Goal: Task Accomplishment & Management: Complete application form

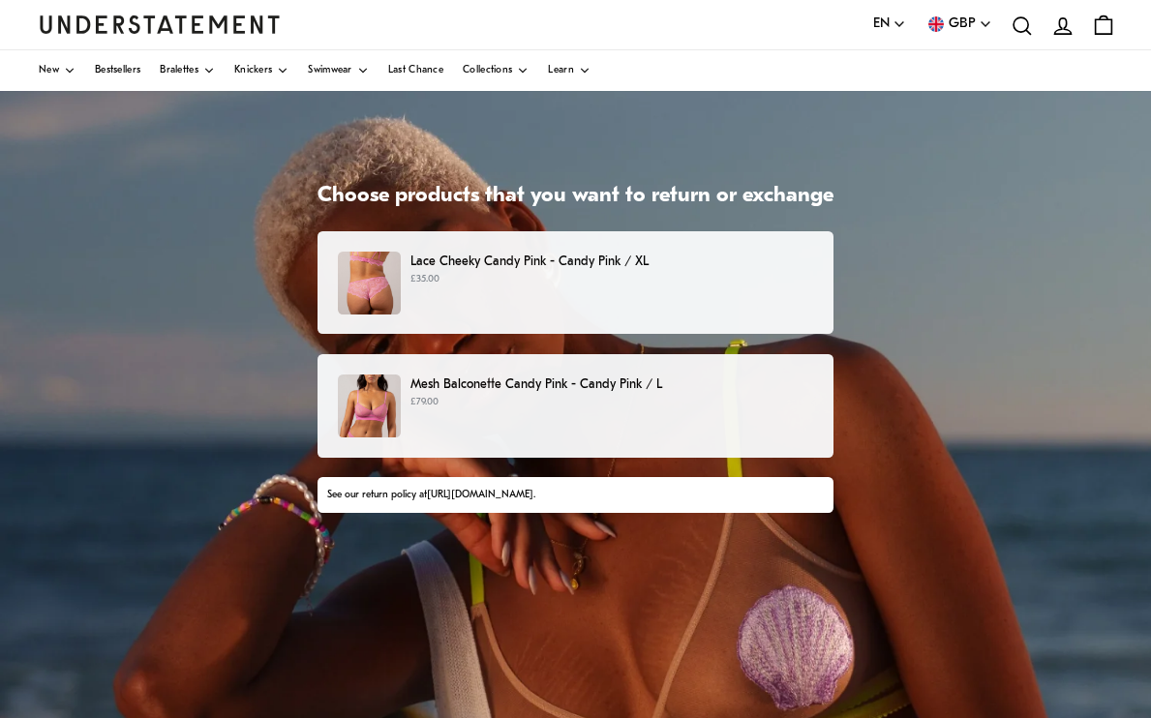
scroll to position [45, 0]
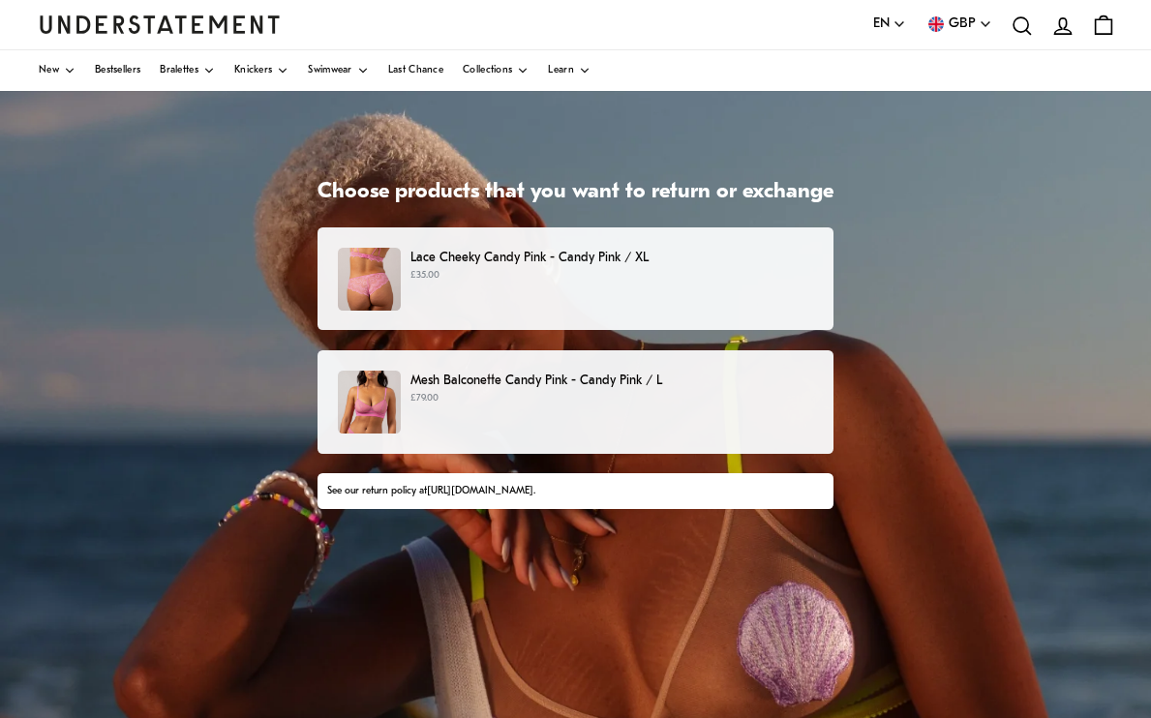
click at [562, 403] on p "£79.00" at bounding box center [611, 398] width 403 height 15
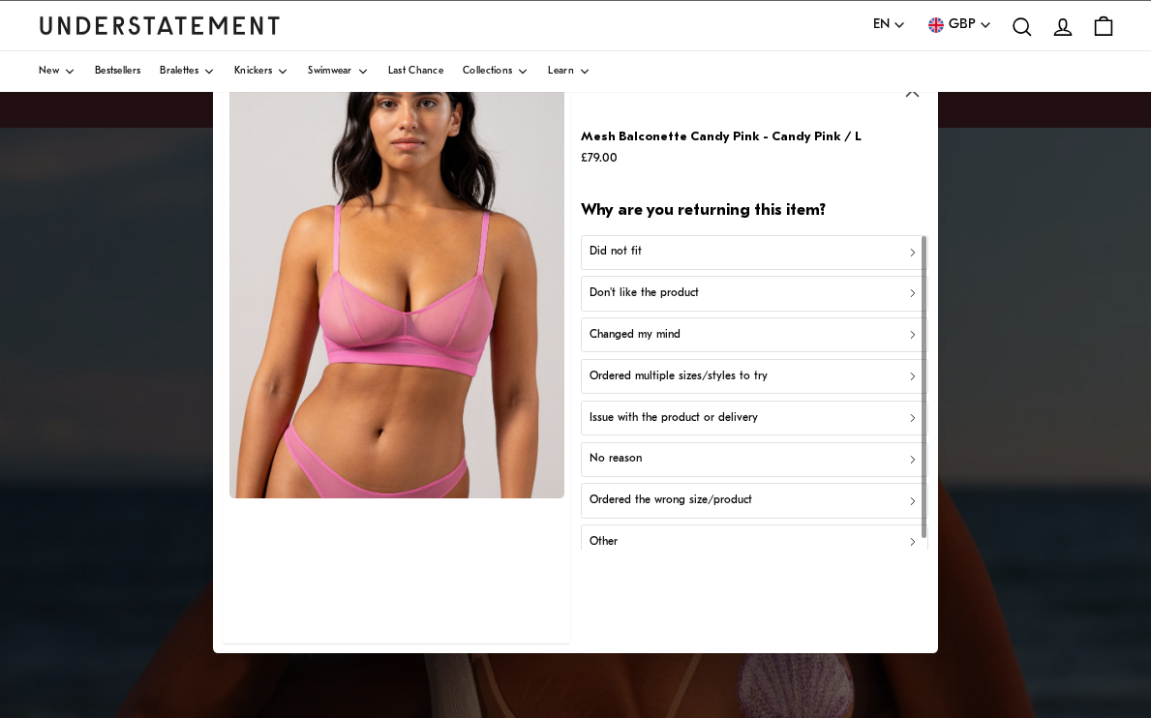
click at [748, 499] on div "Ordered the wrong size/product" at bounding box center [753, 501] width 330 height 18
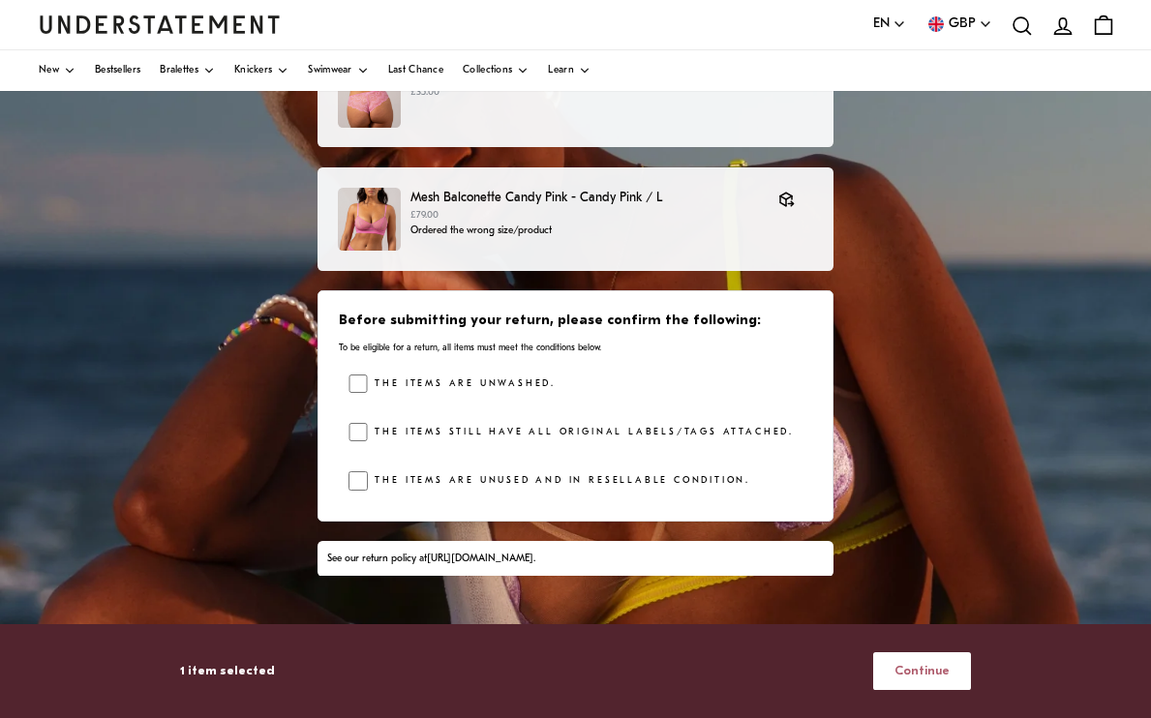
scroll to position [226, 0]
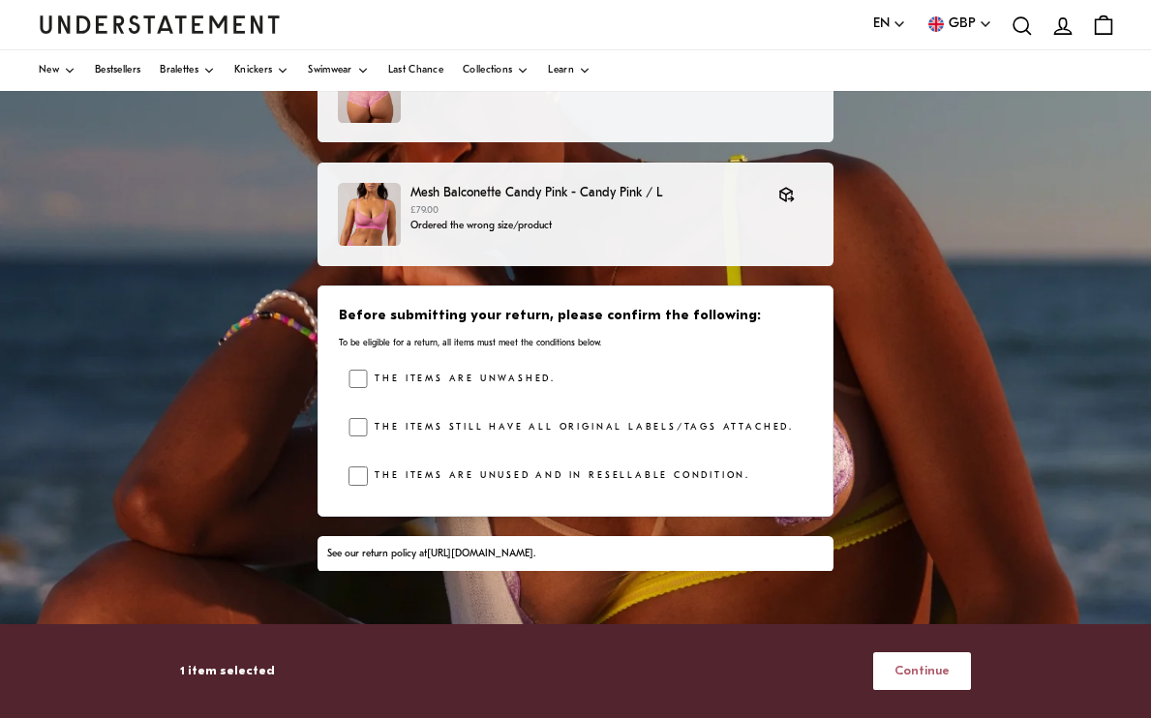
click at [918, 671] on span "Continue" at bounding box center [921, 671] width 55 height 36
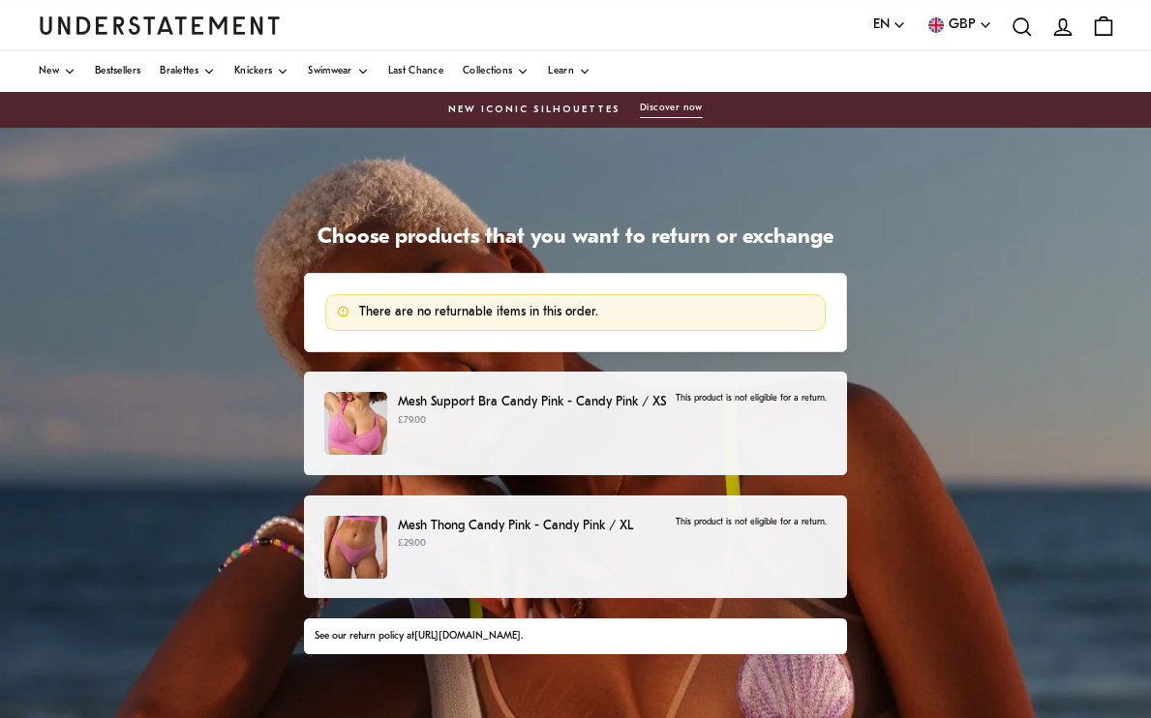
click at [737, 399] on p "This product is not eligible for a return." at bounding box center [751, 398] width 151 height 13
